Goal: Information Seeking & Learning: Understand process/instructions

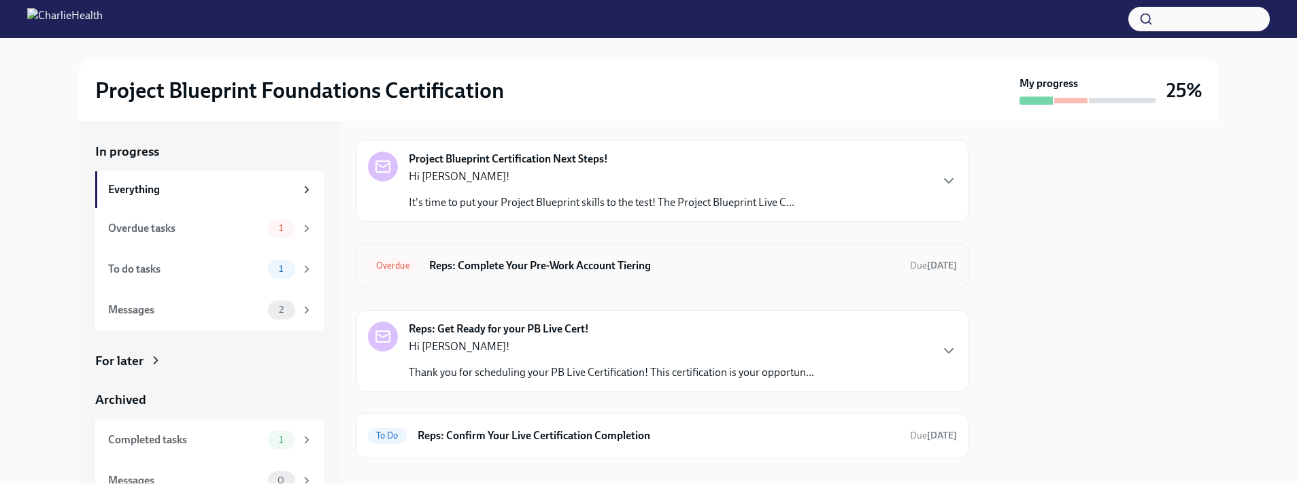
scroll to position [50, 0]
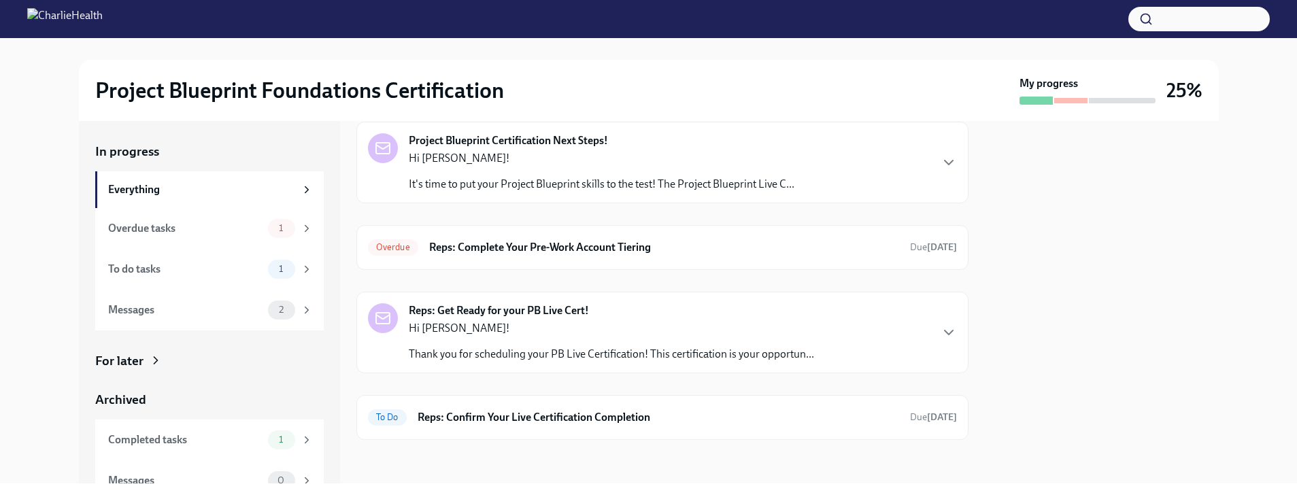
click at [654, 168] on div "Hi [PERSON_NAME]! It's time to put your Project Blueprint skills to the test! T…" at bounding box center [602, 171] width 386 height 41
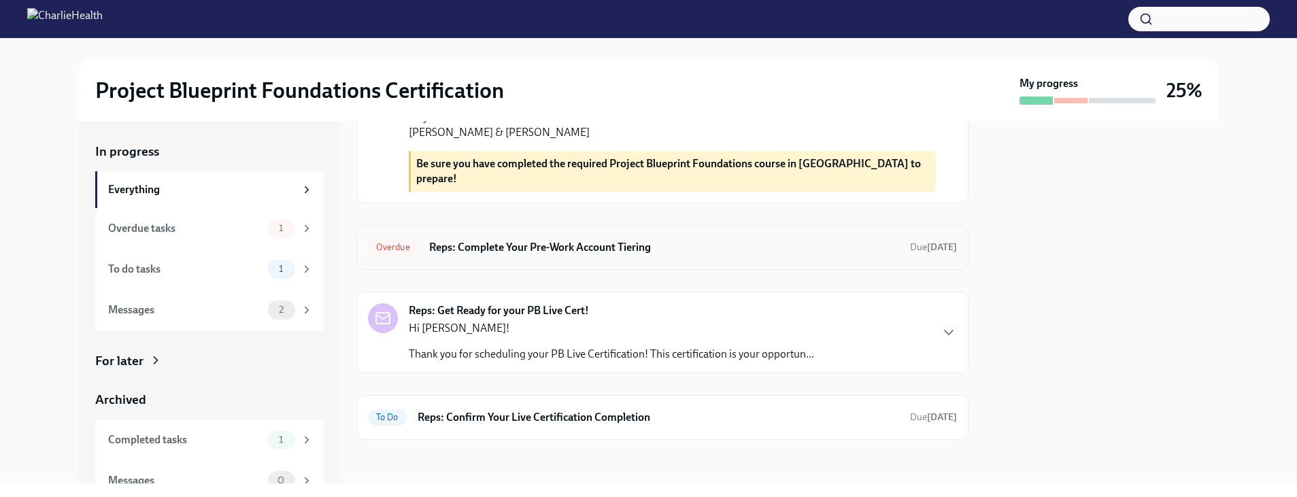
scroll to position [586, 0]
click at [743, 255] on h6 "Reps: Complete Your Pre-Work Account Tiering" at bounding box center [664, 247] width 470 height 15
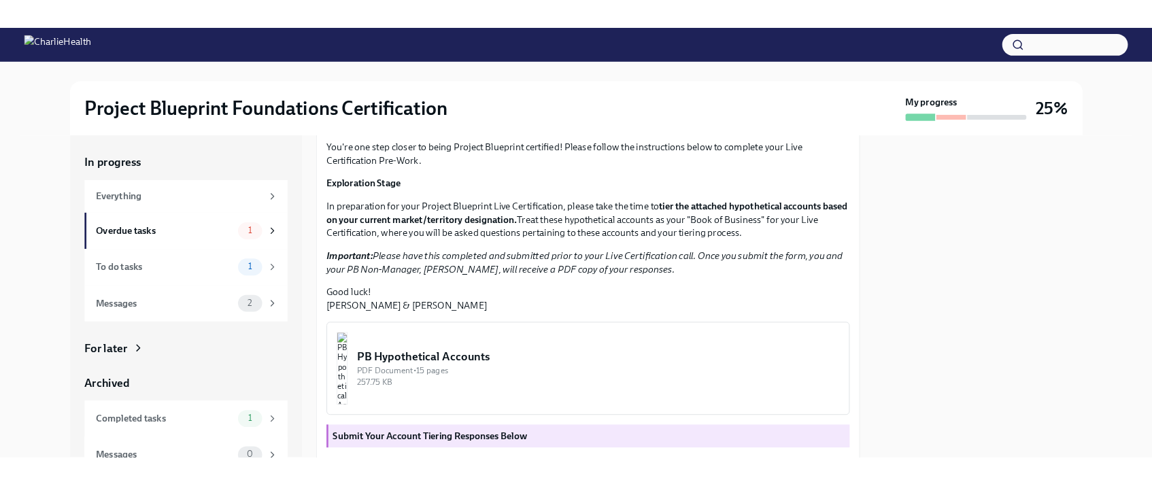
scroll to position [389, 0]
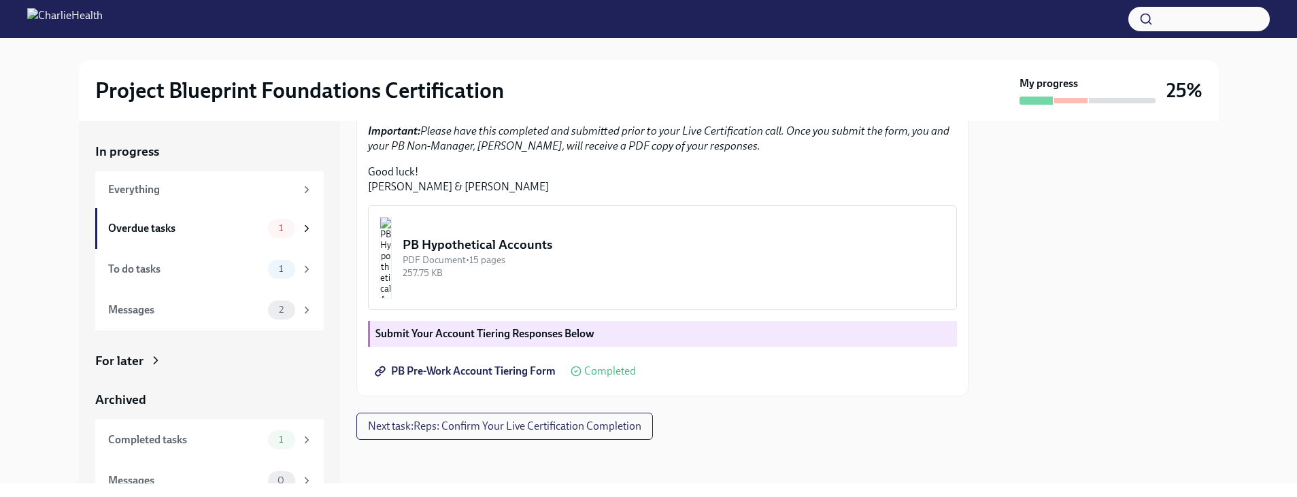
click at [507, 373] on span "PB Pre-Work Account Tiering Form" at bounding box center [466, 372] width 178 height 14
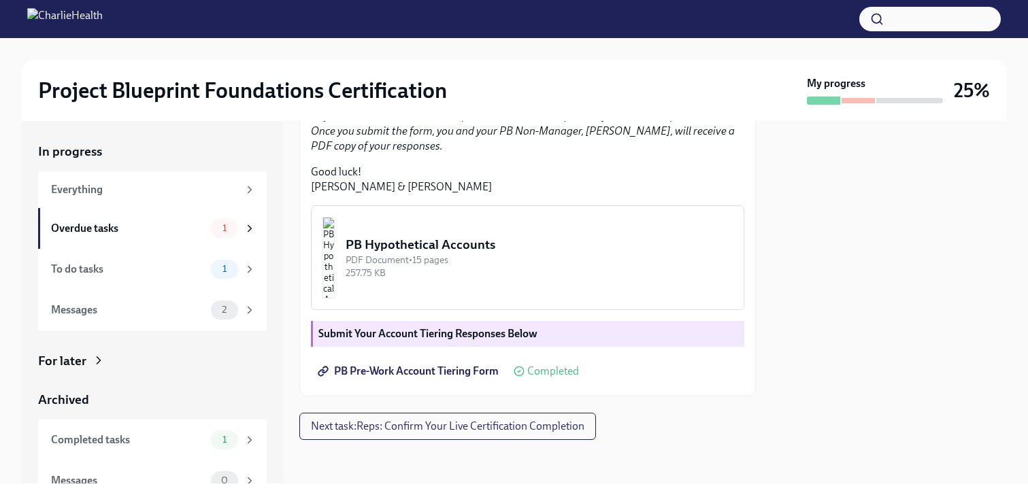
scroll to position [335, 0]
click at [535, 254] on div "PB Hypothetical Accounts" at bounding box center [538, 245] width 387 height 18
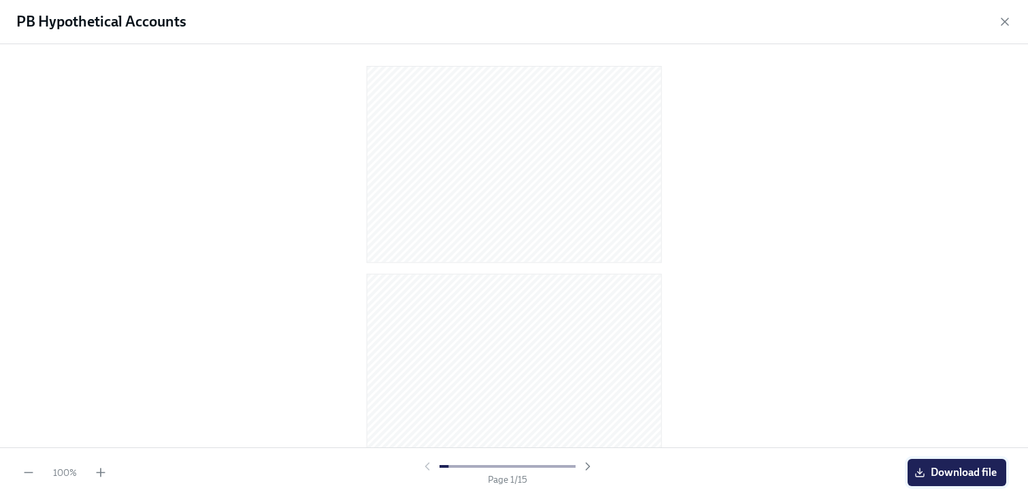
click at [970, 475] on span "Download file" at bounding box center [957, 473] width 80 height 14
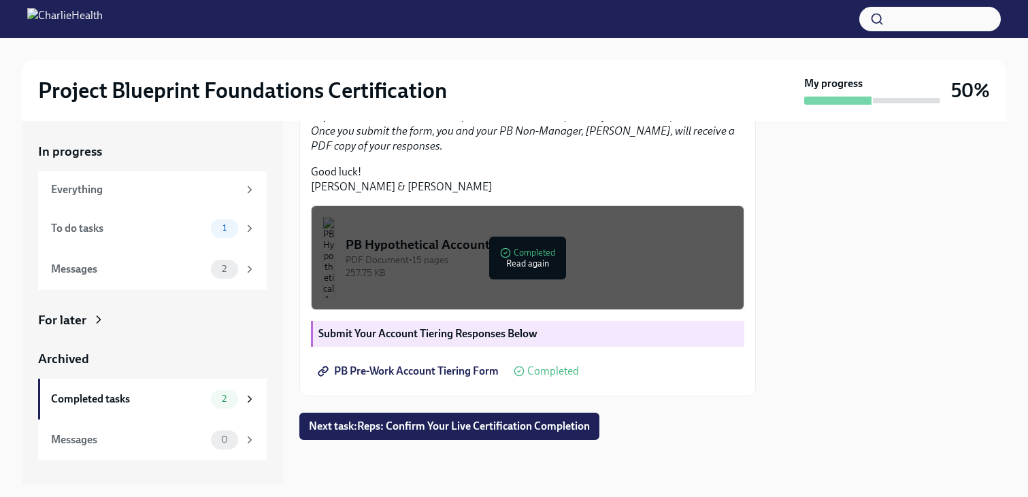
scroll to position [381, 0]
click at [543, 428] on span "Next task : Reps: Confirm Your Live Certification Completion" at bounding box center [449, 427] width 281 height 14
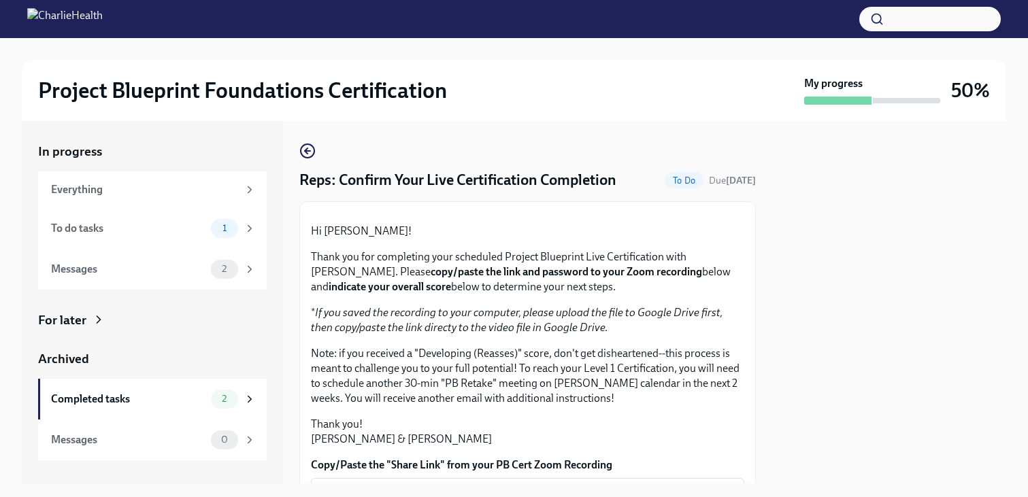
click at [909, 322] on div at bounding box center [889, 302] width 234 height 362
